Goal: Task Accomplishment & Management: Manage account settings

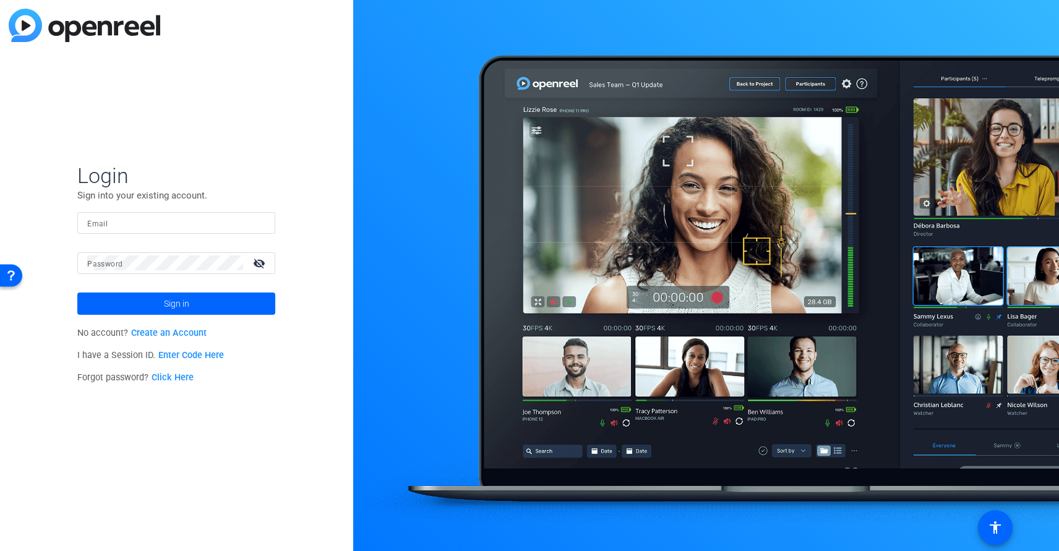
click at [110, 233] on div at bounding box center [176, 223] width 178 height 22
type input "[PERSON_NAME][EMAIL_ADDRESS][PERSON_NAME][DOMAIN_NAME]"
click at [262, 263] on mat-icon "visibility_off" at bounding box center [261, 263] width 30 height 18
click at [178, 295] on span "Sign in" at bounding box center [176, 303] width 25 height 31
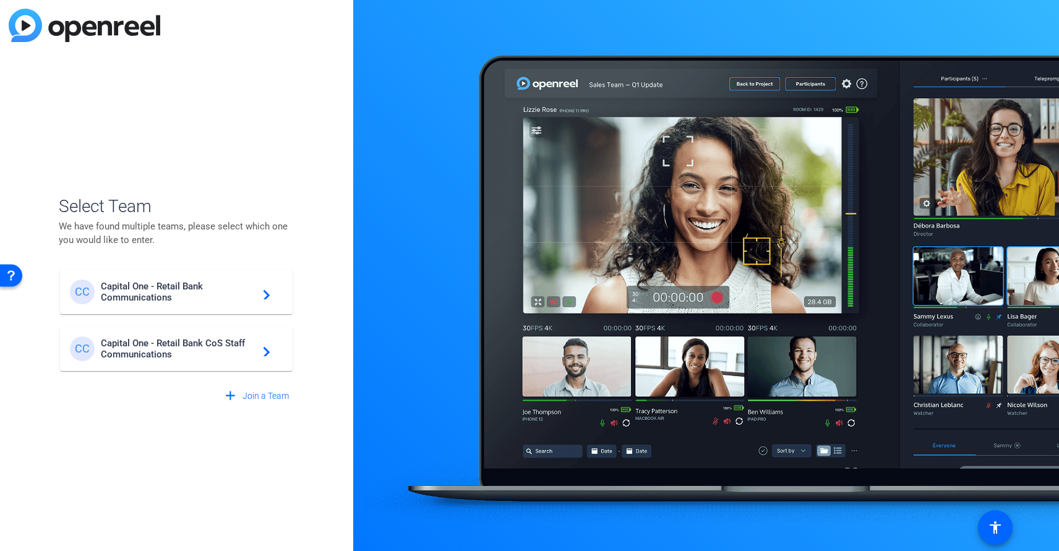
click at [160, 352] on span "Capital One - Retail Bank CoS Staff Communications" at bounding box center [178, 349] width 155 height 22
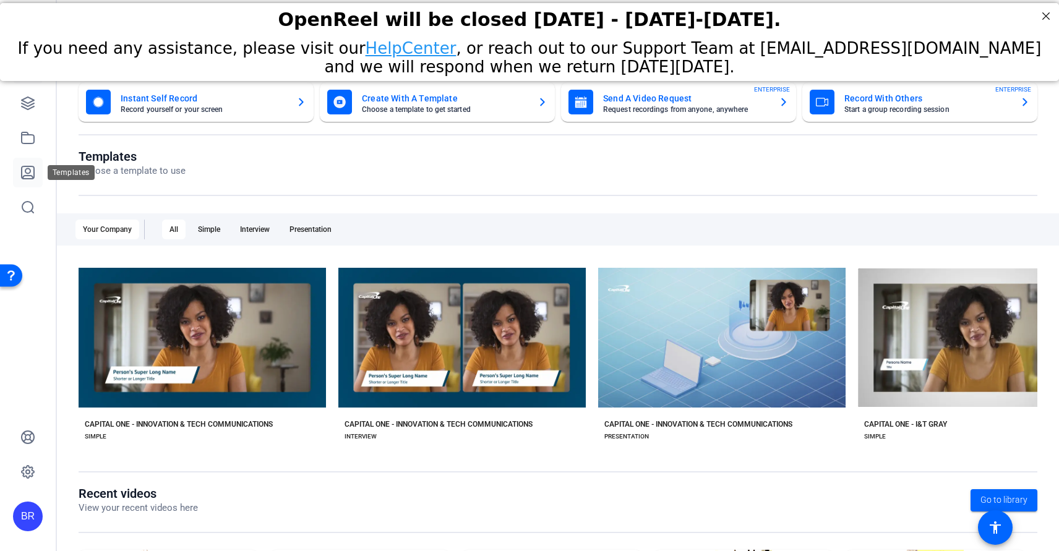
click at [22, 173] on icon at bounding box center [28, 172] width 12 height 12
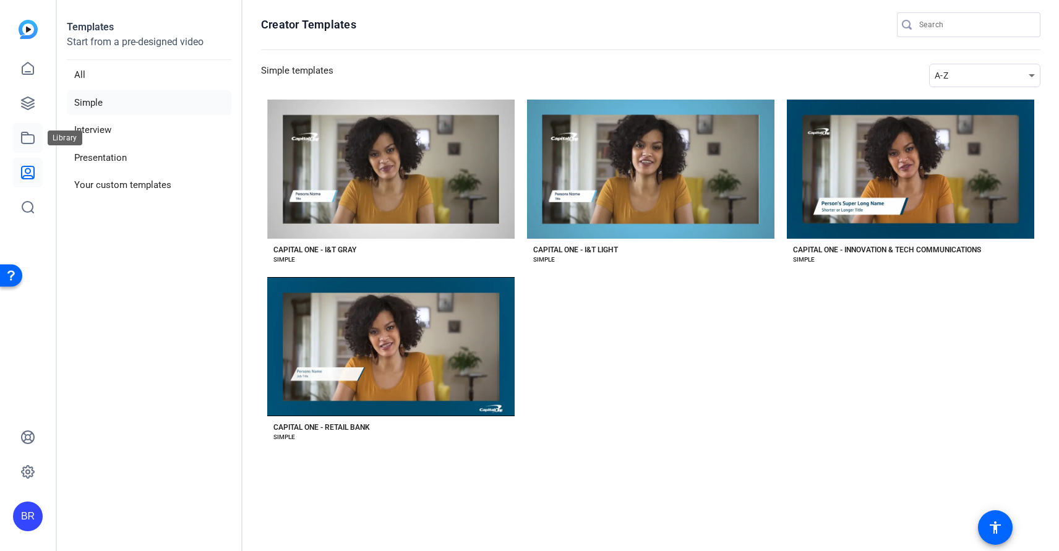
click at [26, 143] on icon at bounding box center [28, 137] width 12 height 11
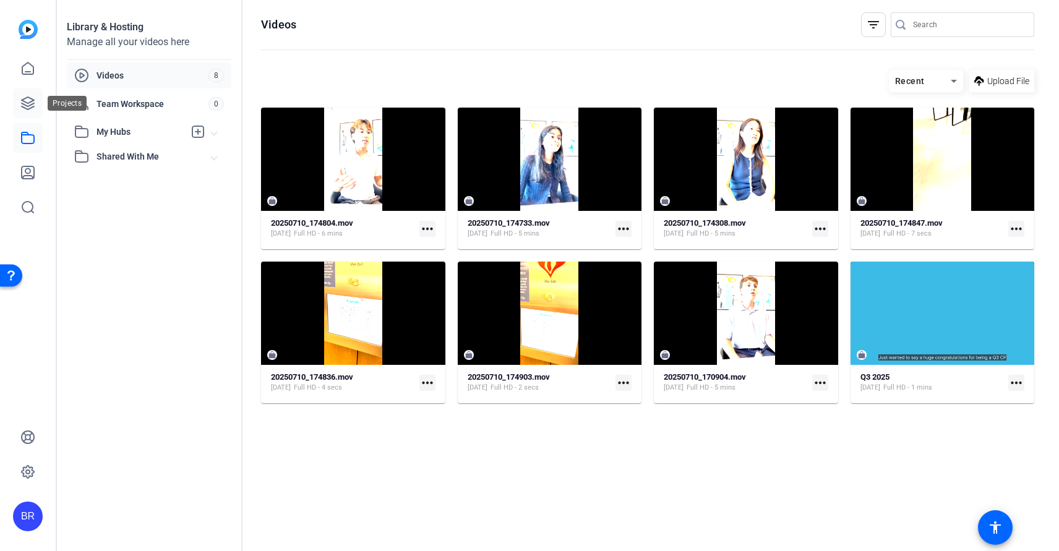
click at [25, 95] on link at bounding box center [28, 103] width 30 height 30
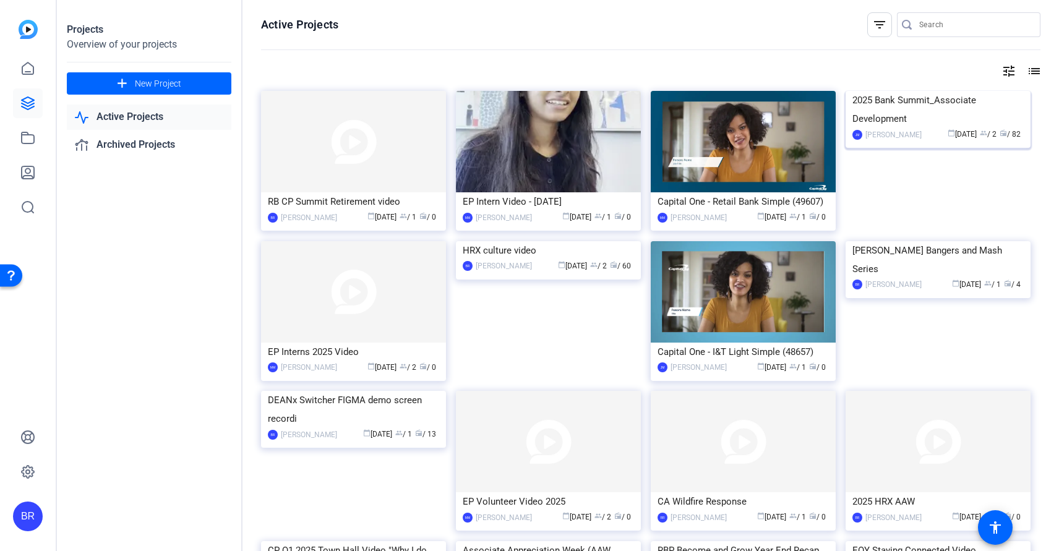
click at [913, 128] on div "2025 Bank Summit_Associate Development" at bounding box center [938, 109] width 171 height 37
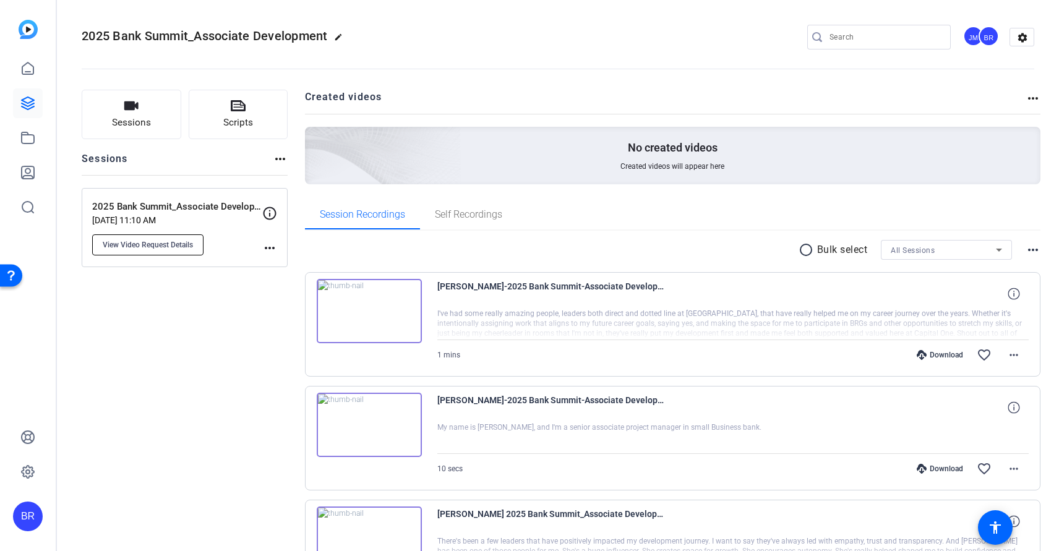
click at [148, 240] on span "View Video Request Details" at bounding box center [148, 245] width 90 height 10
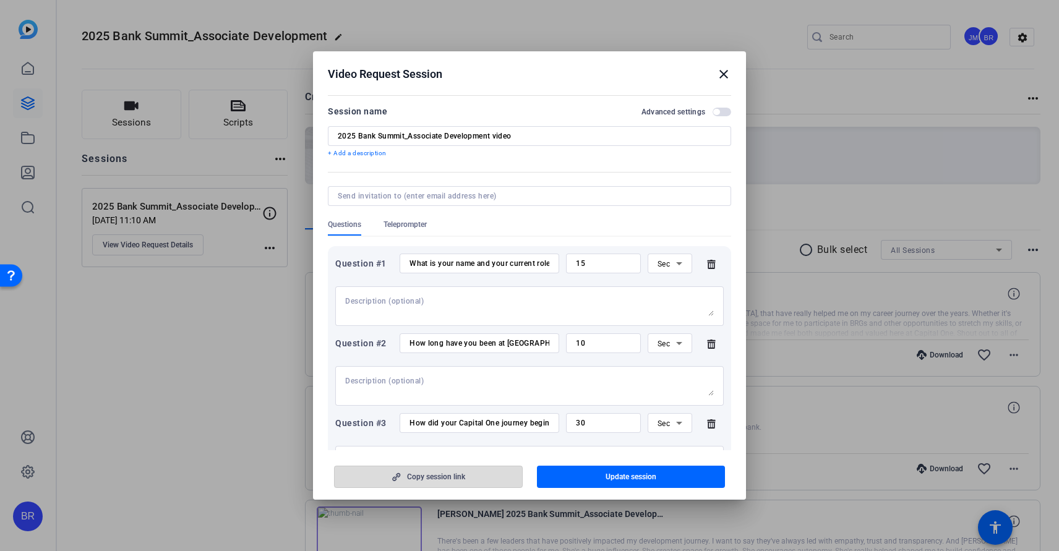
click at [442, 476] on span "Copy session link" at bounding box center [436, 477] width 58 height 10
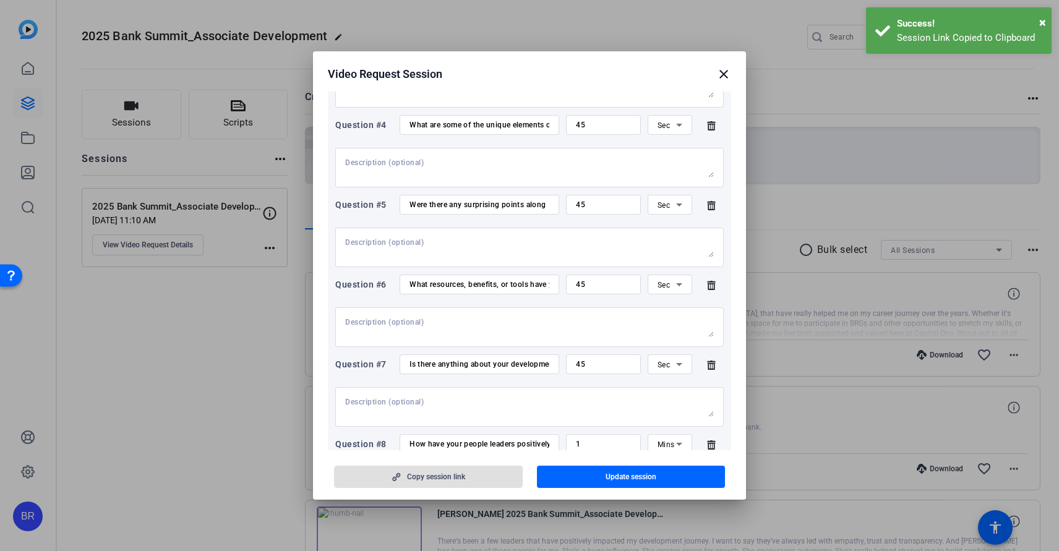
scroll to position [427, 0]
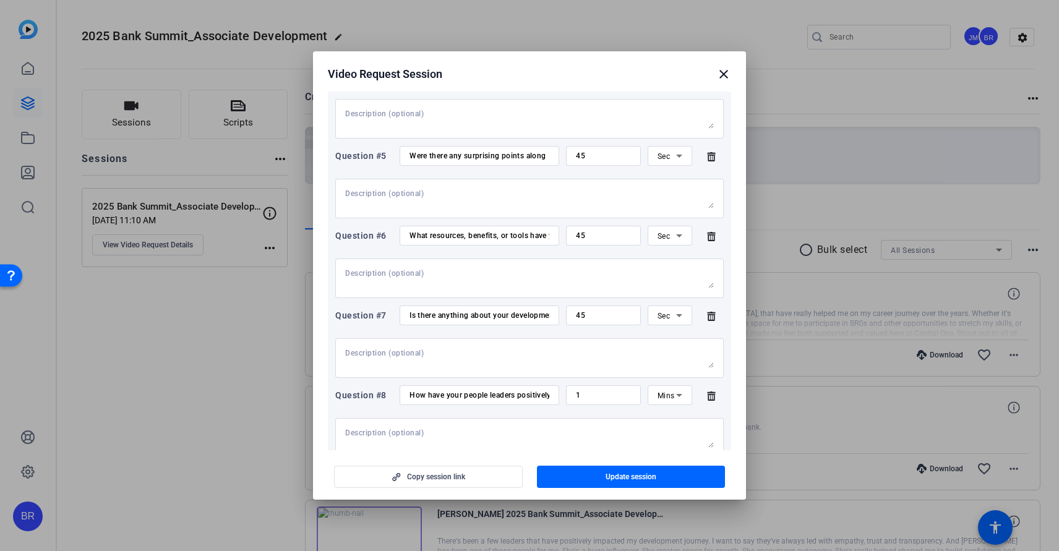
click at [722, 73] on mat-icon "close" at bounding box center [723, 74] width 15 height 15
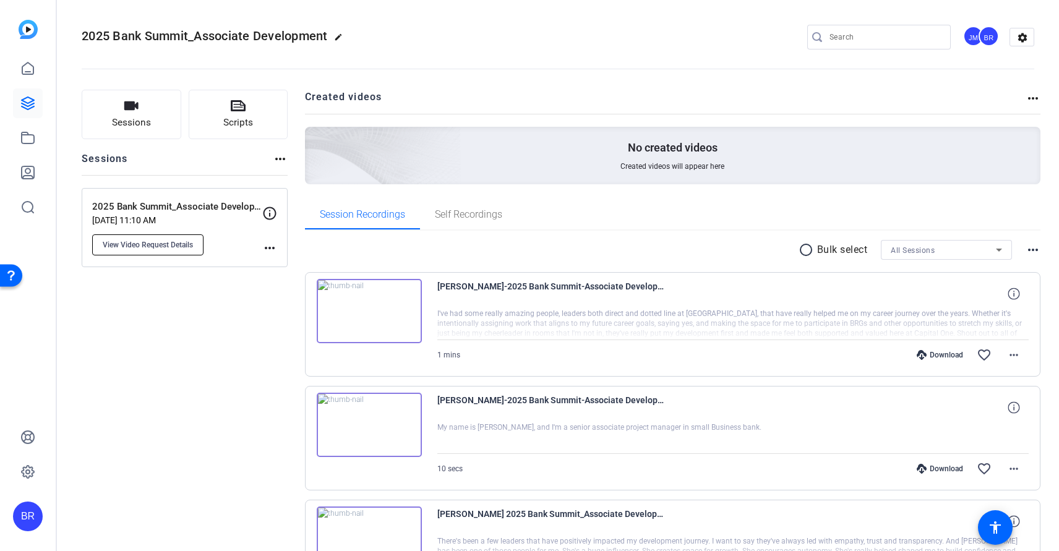
click at [157, 243] on span "View Video Request Details" at bounding box center [148, 245] width 90 height 10
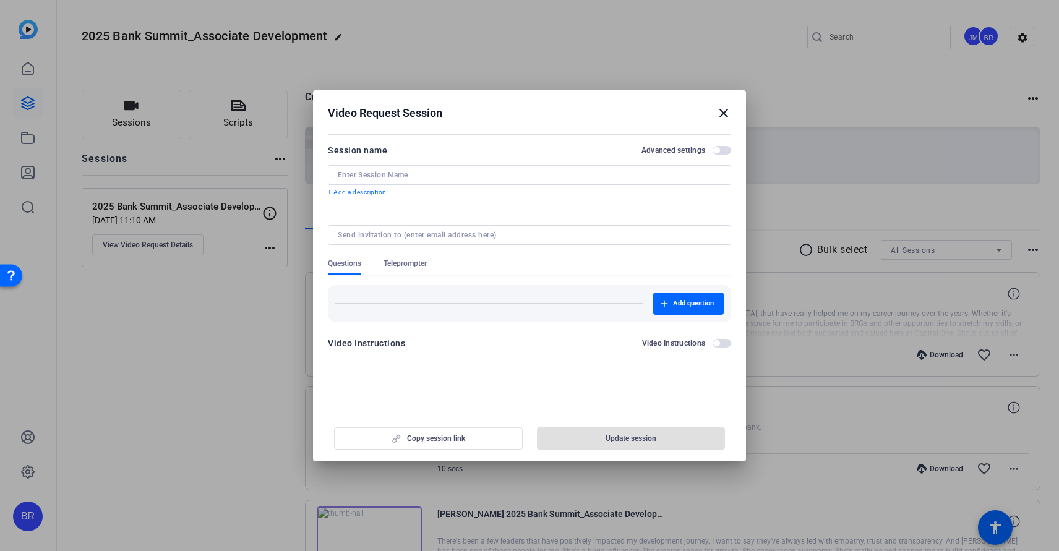
type input "2025 Bank Summit_Associate Development video"
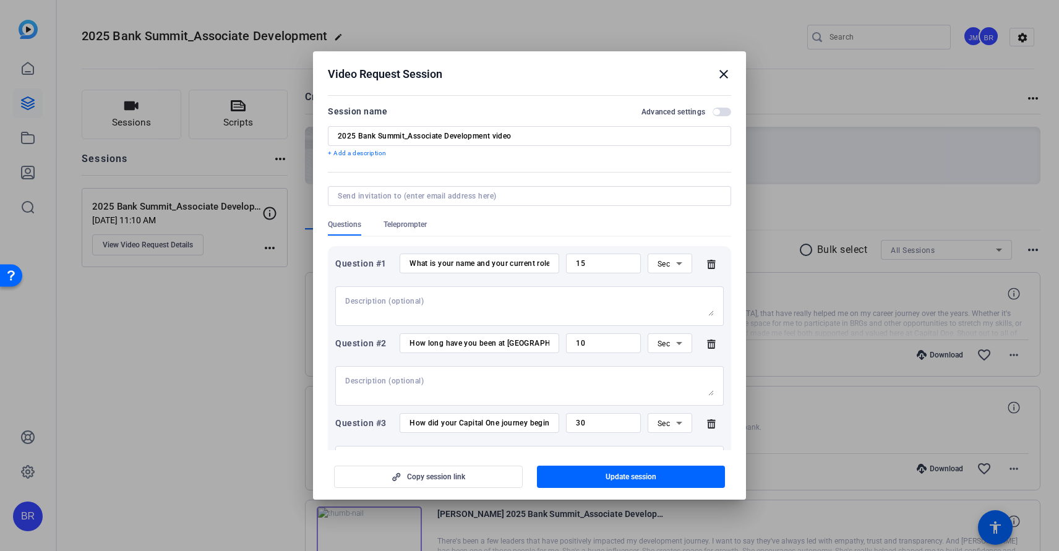
click at [398, 226] on span "Teleprompter" at bounding box center [405, 225] width 43 height 10
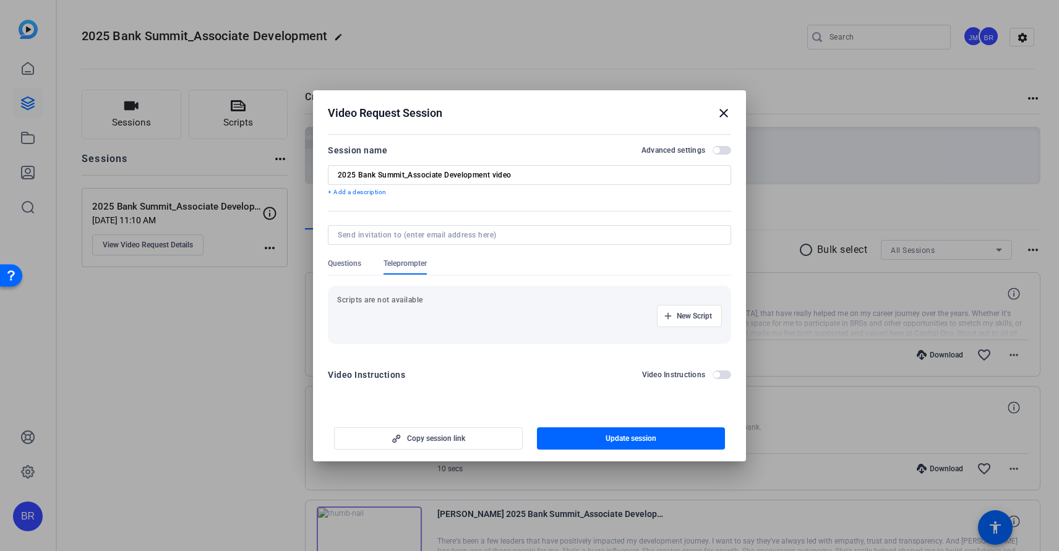
click at [371, 301] on p "Scripts are not available" at bounding box center [529, 300] width 385 height 10
click at [723, 118] on mat-icon "close" at bounding box center [723, 113] width 15 height 15
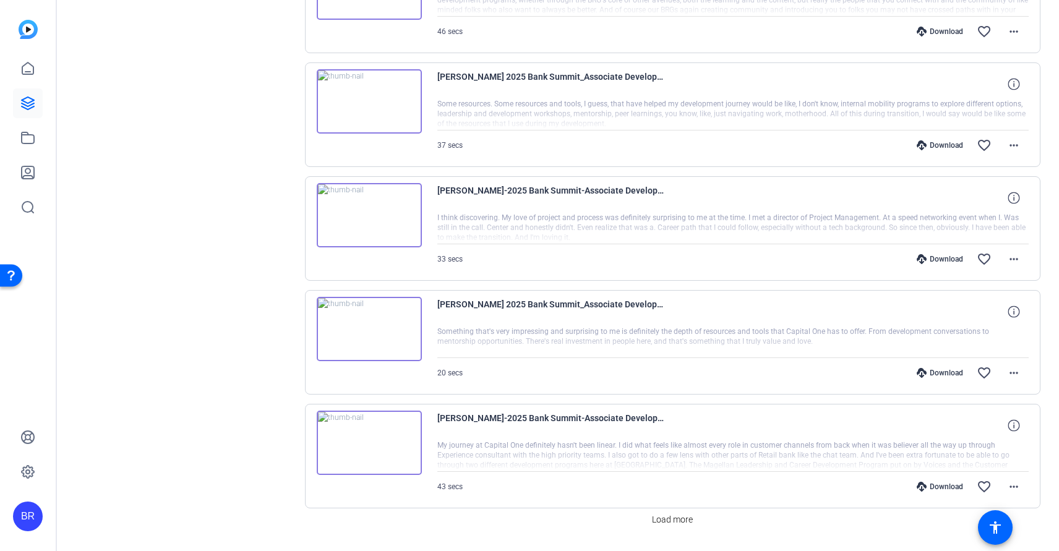
scroll to position [927, 0]
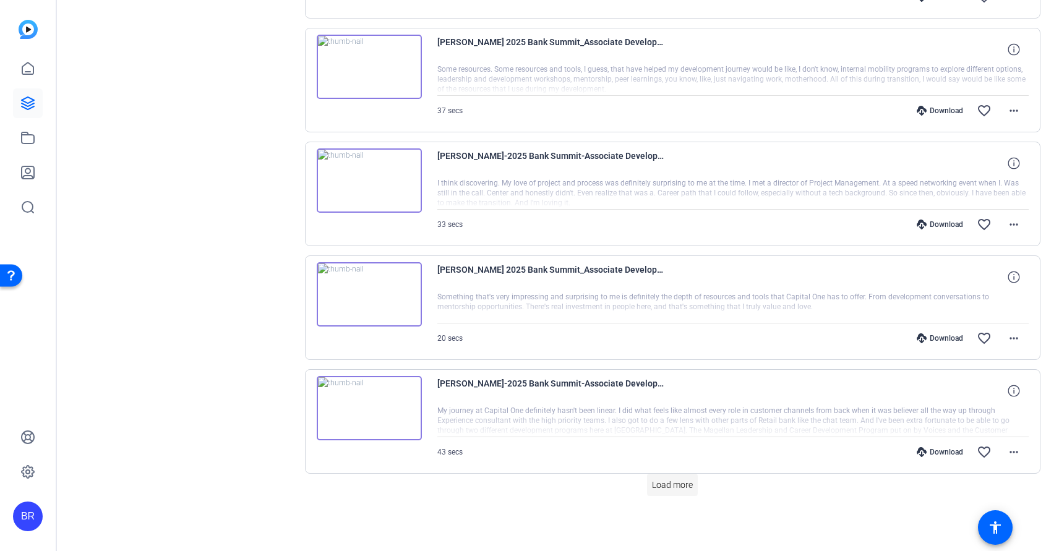
click at [663, 484] on span "Load more" at bounding box center [672, 485] width 41 height 13
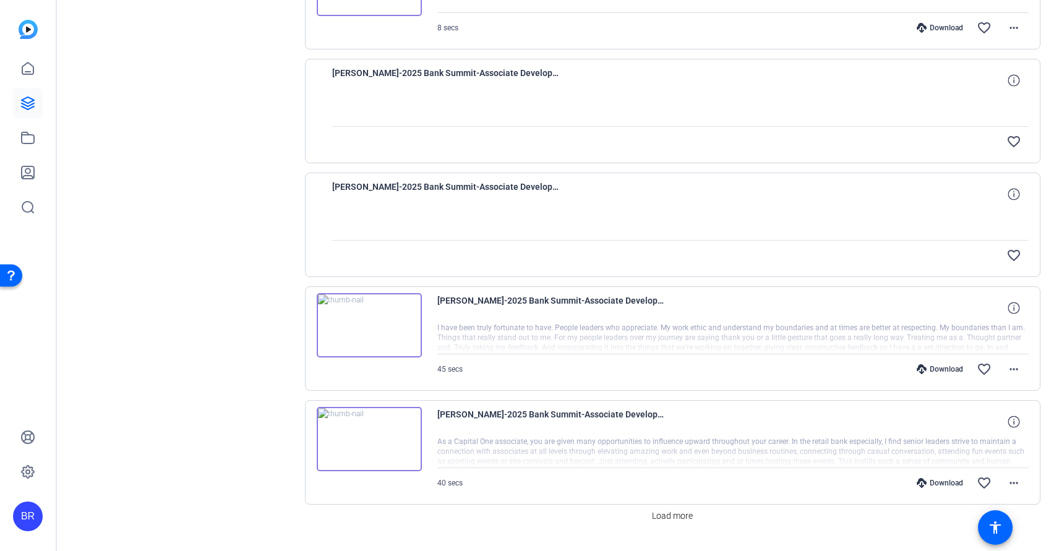
scroll to position [2066, 0]
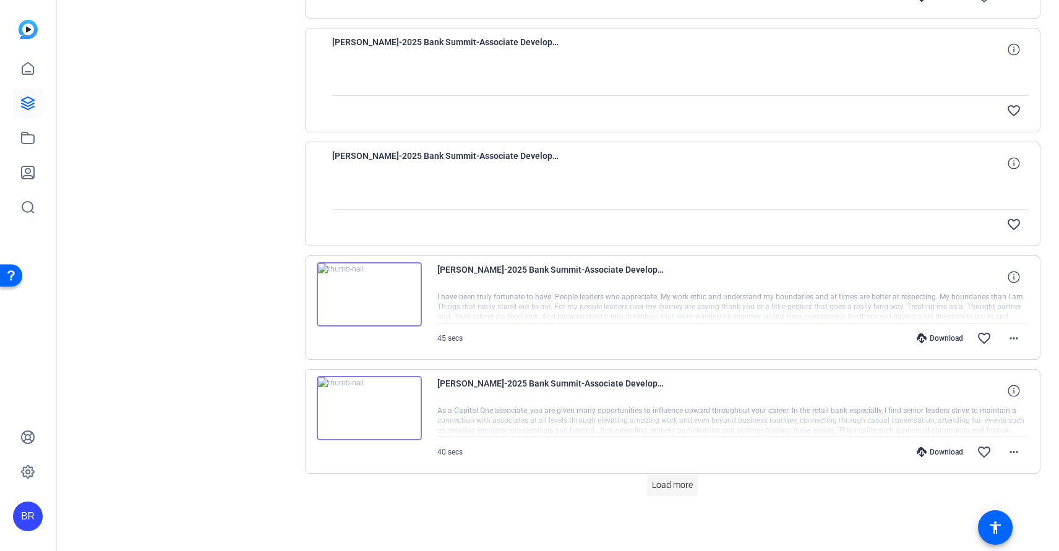
click at [671, 490] on span "Load more" at bounding box center [672, 485] width 41 height 13
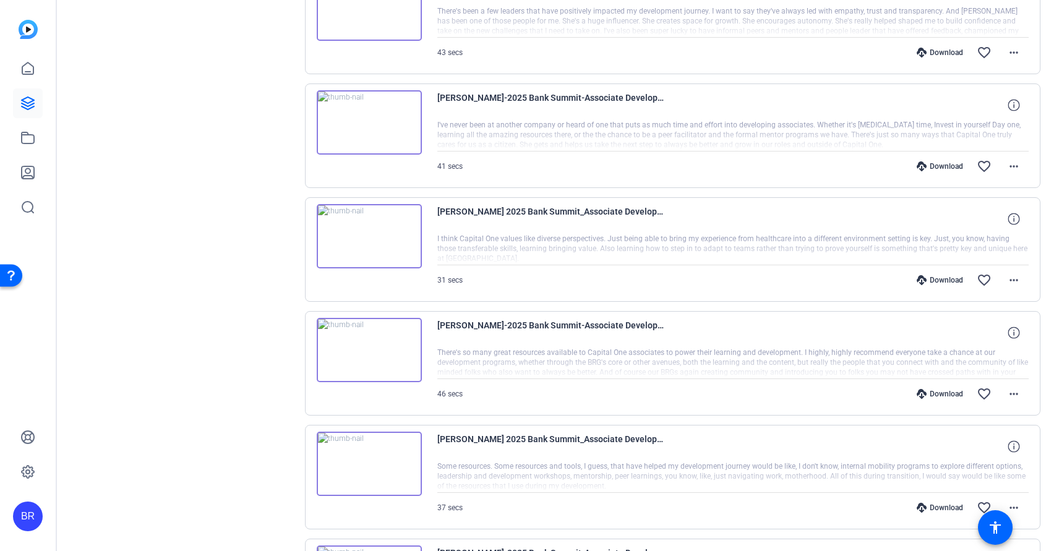
scroll to position [0, 0]
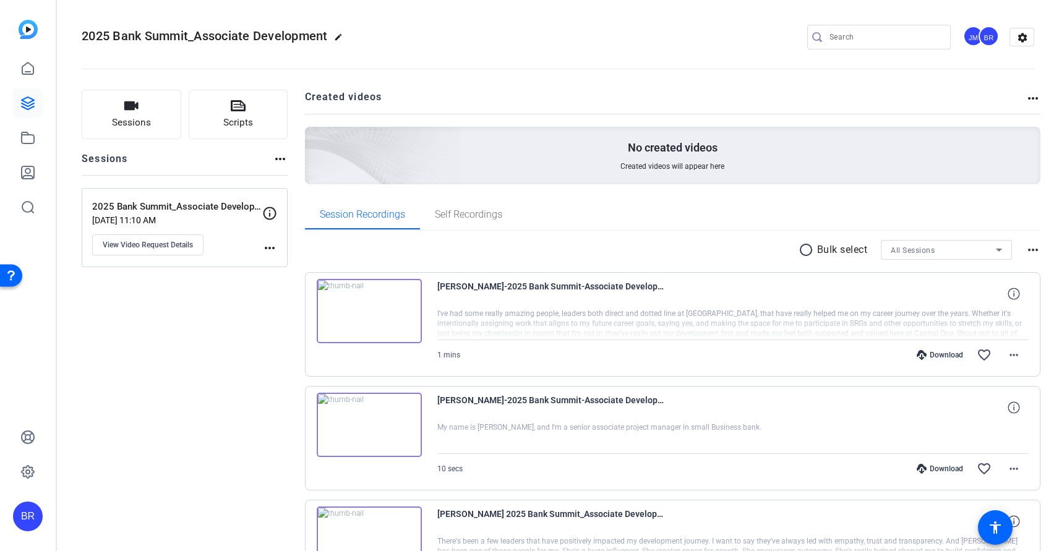
click at [807, 251] on mat-icon "radio_button_unchecked" at bounding box center [808, 250] width 19 height 15
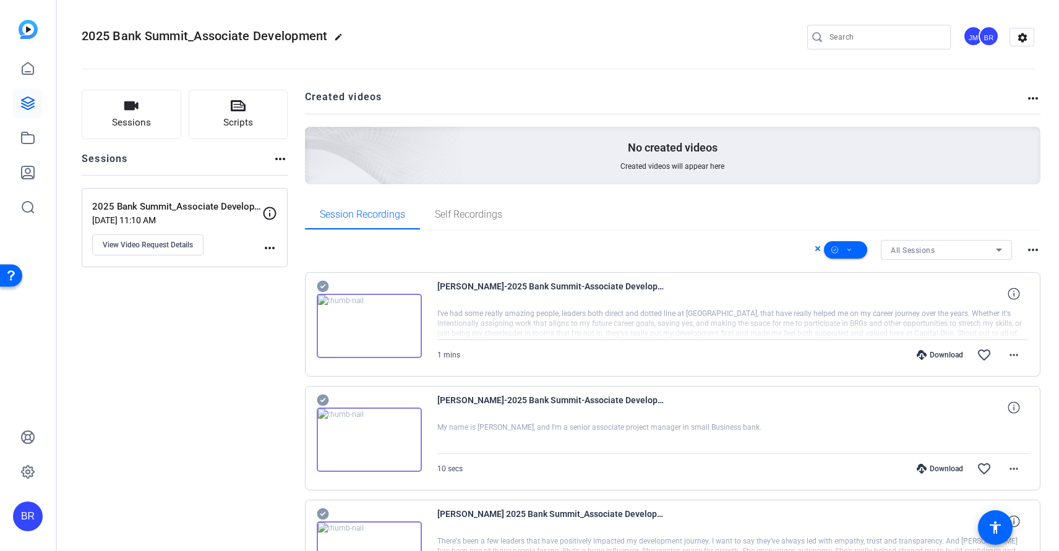
click at [816, 248] on icon at bounding box center [818, 248] width 6 height 15
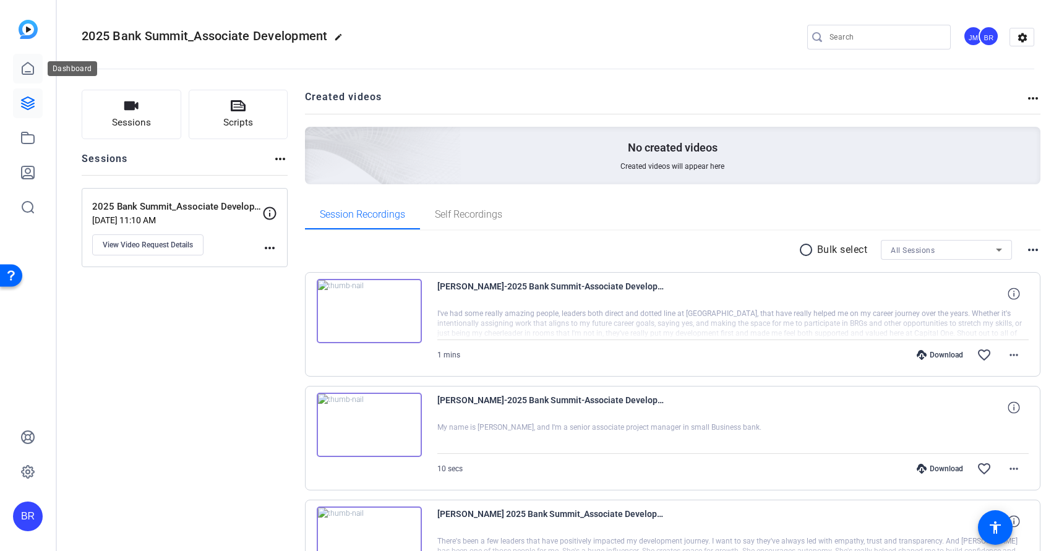
click at [26, 67] on icon at bounding box center [27, 68] width 15 height 15
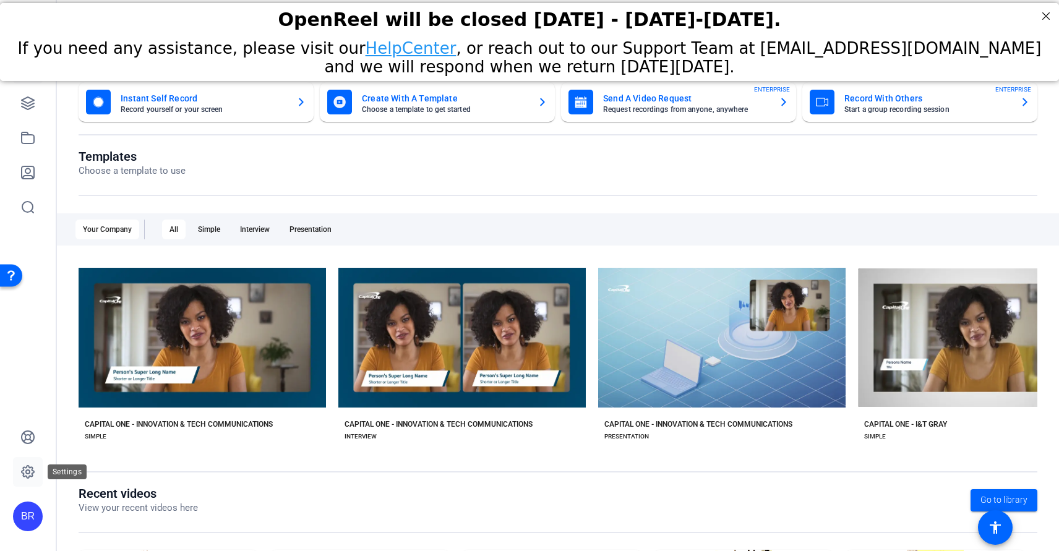
click at [32, 469] on icon at bounding box center [28, 472] width 12 height 12
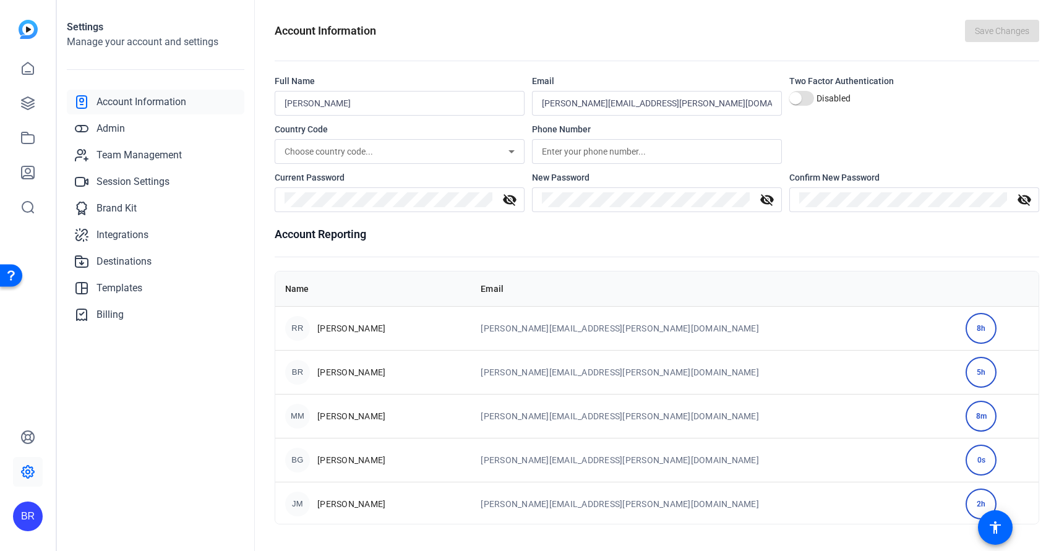
click at [365, 340] on div "RR [PERSON_NAME]" at bounding box center [373, 328] width 176 height 25
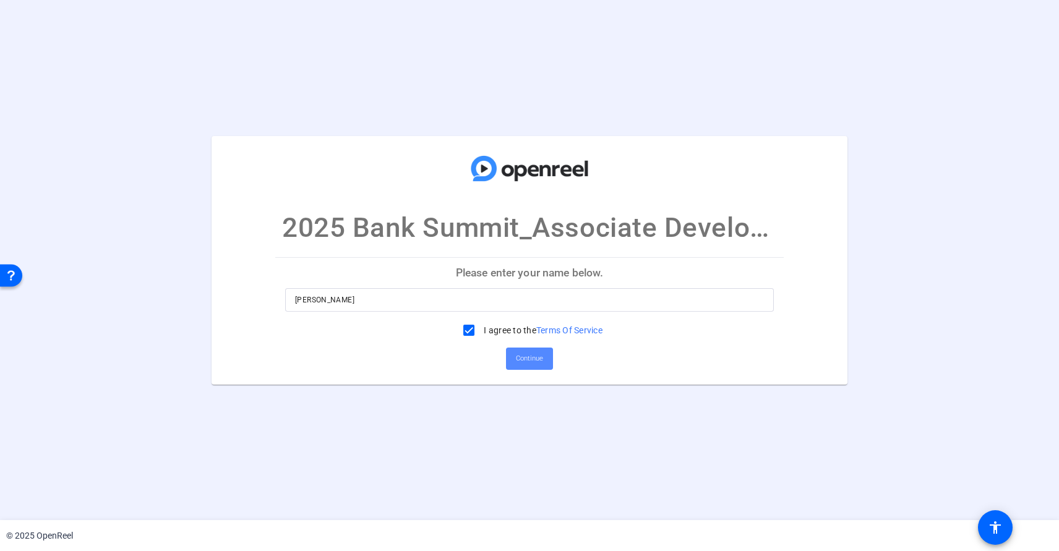
click at [517, 366] on span "Continue" at bounding box center [529, 359] width 27 height 19
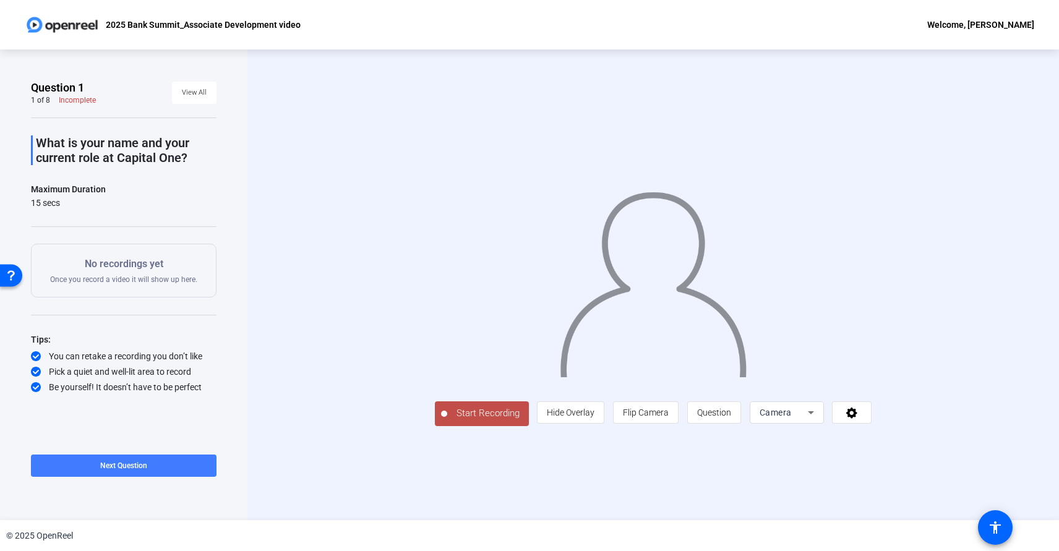
click at [93, 467] on span at bounding box center [124, 466] width 186 height 30
